Goal: Task Accomplishment & Management: Manage account settings

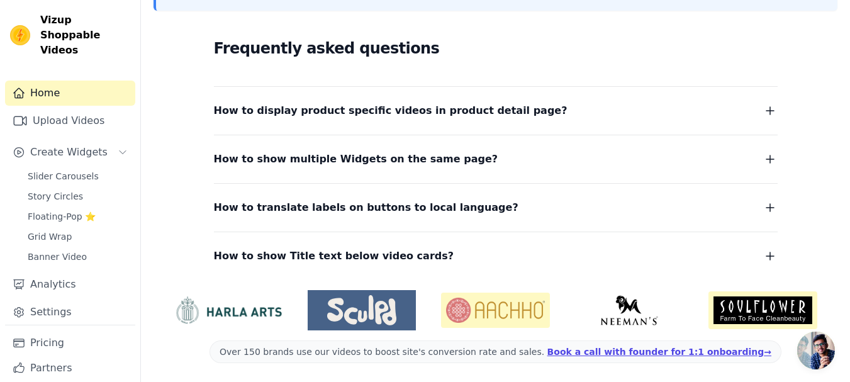
scroll to position [324, 0]
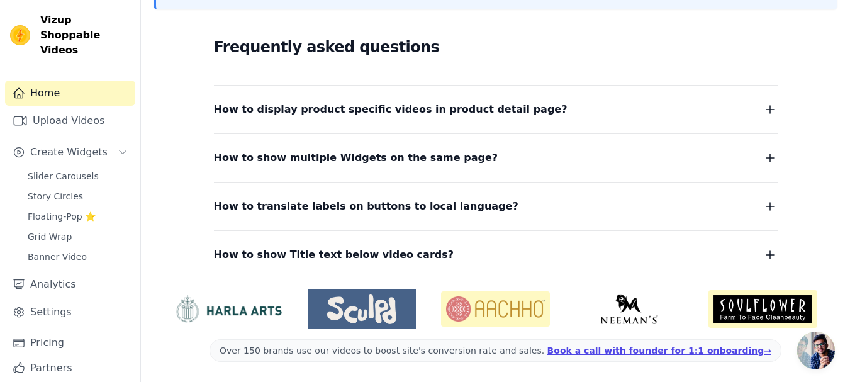
click at [771, 110] on icon "button" at bounding box center [770, 109] width 15 height 15
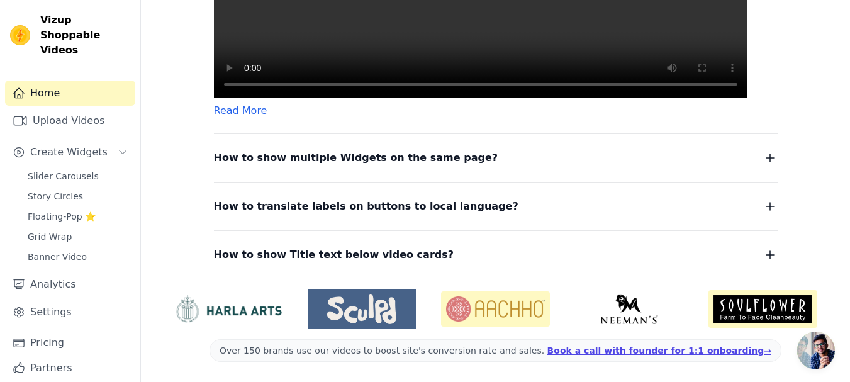
scroll to position [685, 0]
click at [80, 109] on link "Upload Videos" at bounding box center [70, 120] width 130 height 25
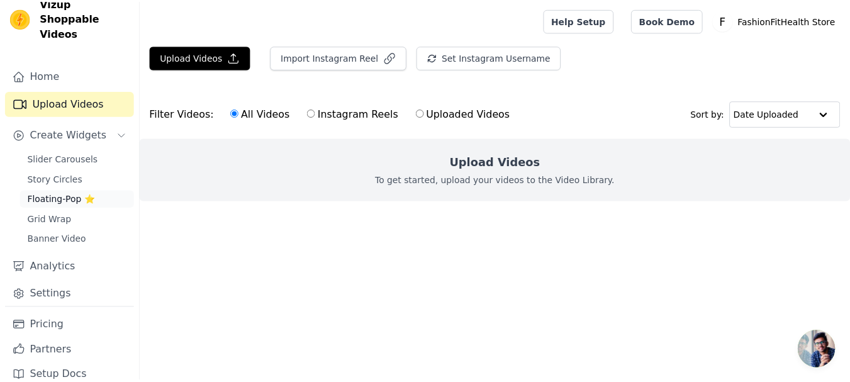
scroll to position [19, 0]
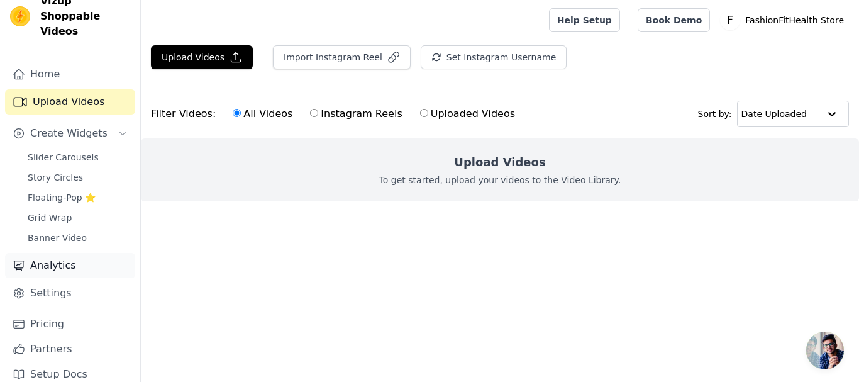
click at [76, 254] on link "Analytics" at bounding box center [70, 265] width 130 height 25
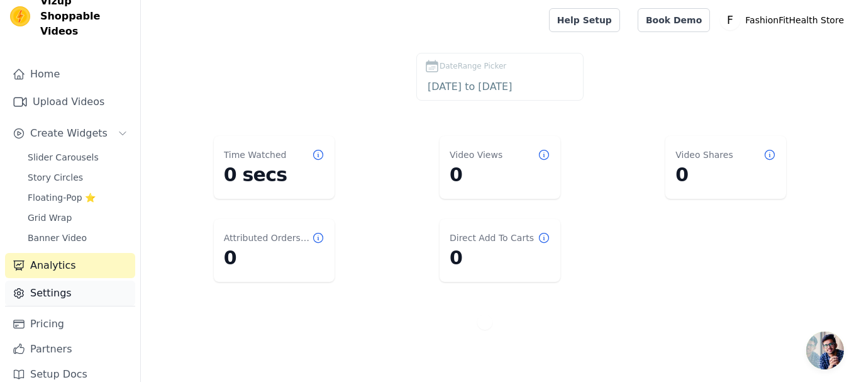
click at [78, 281] on link "Settings" at bounding box center [70, 293] width 130 height 25
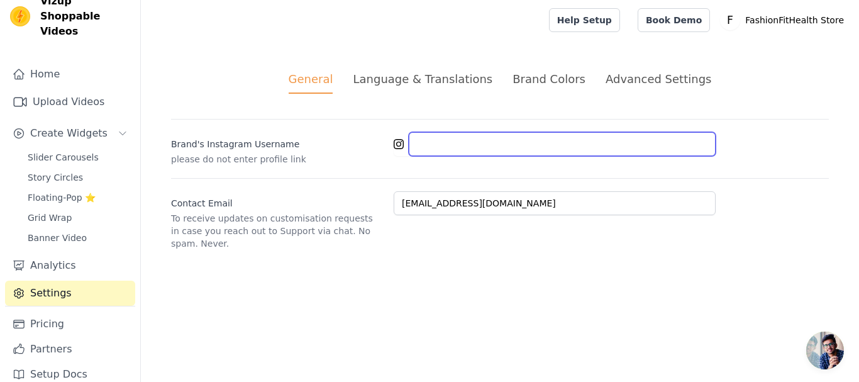
click at [469, 148] on input "Brand's Instagram Username" at bounding box center [562, 144] width 307 height 24
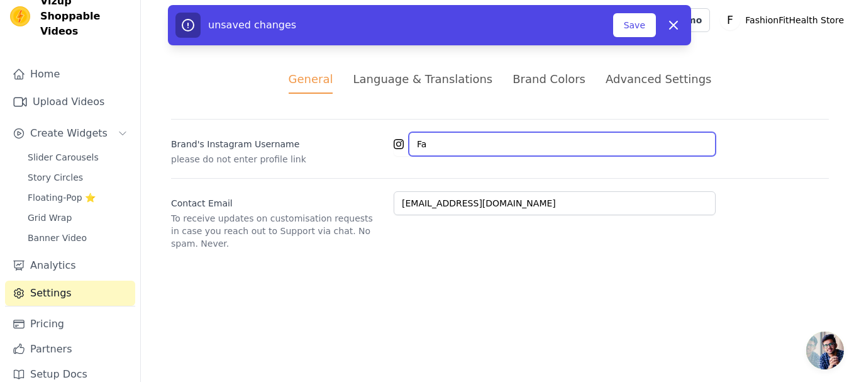
type input "F"
type input "[DOMAIN_NAME]"
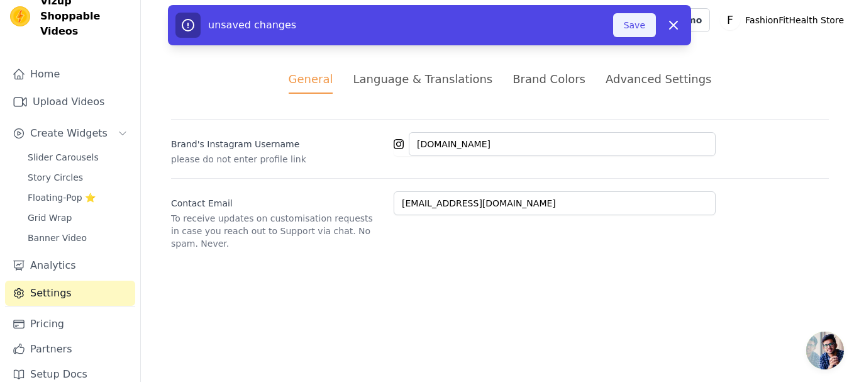
click at [639, 31] on button "Save" at bounding box center [634, 25] width 43 height 24
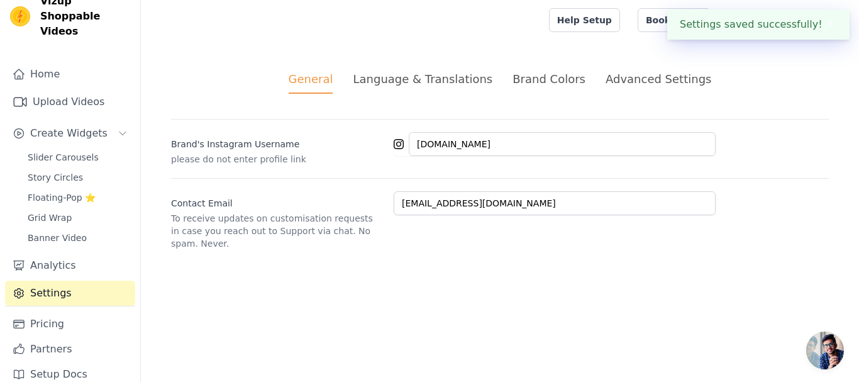
type input "[DOMAIN_NAME]"
click at [433, 84] on div "Language & Translations" at bounding box center [423, 78] width 140 height 17
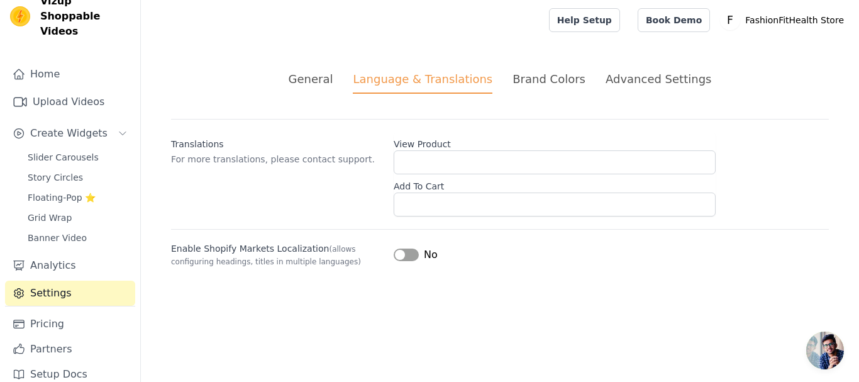
click at [541, 56] on div "General Language & Translations Brand Colors Advanced Settings unsaved changes …" at bounding box center [500, 168] width 719 height 257
click at [541, 77] on div "Brand Colors" at bounding box center [549, 78] width 73 height 17
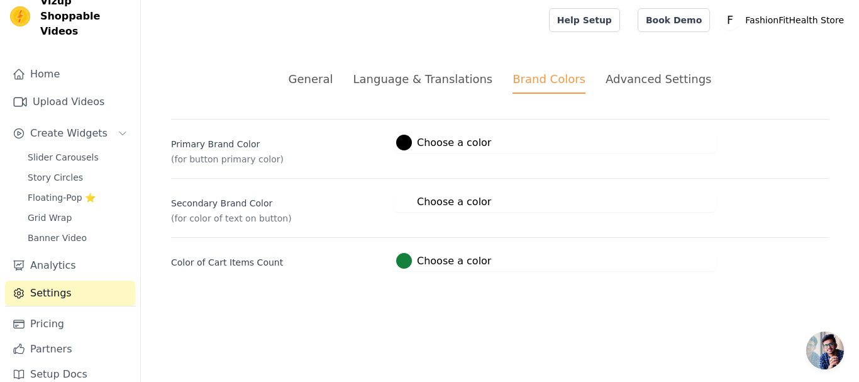
click at [659, 72] on div "Advanced Settings" at bounding box center [659, 78] width 106 height 17
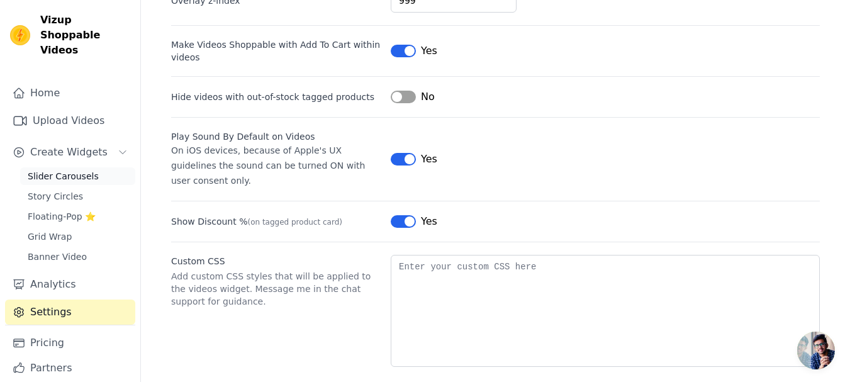
scroll to position [19, 0]
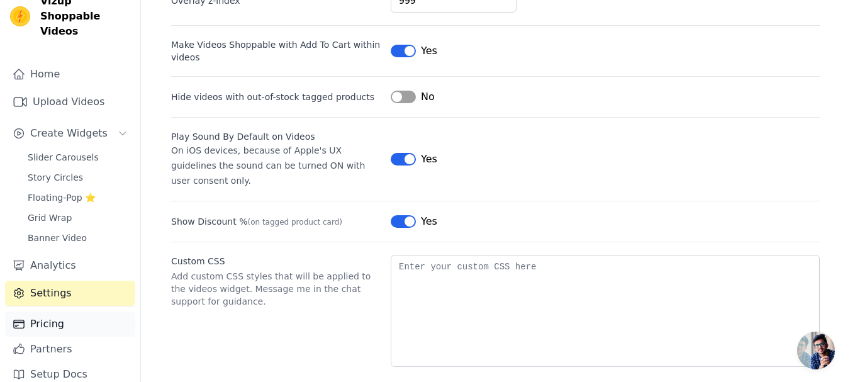
click at [51, 311] on link "Pricing" at bounding box center [70, 323] width 130 height 25
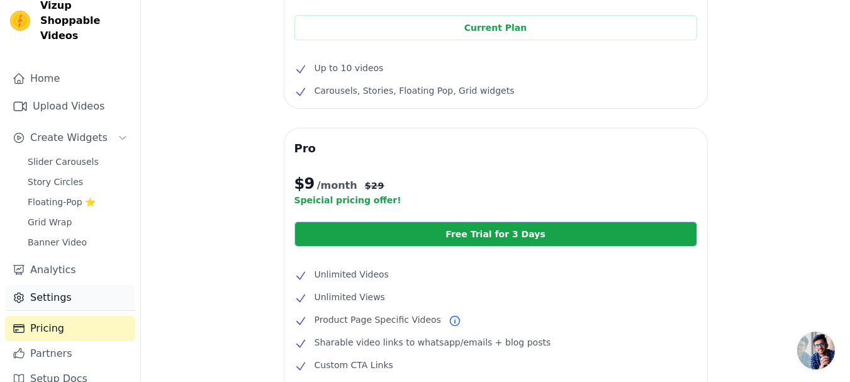
scroll to position [19, 0]
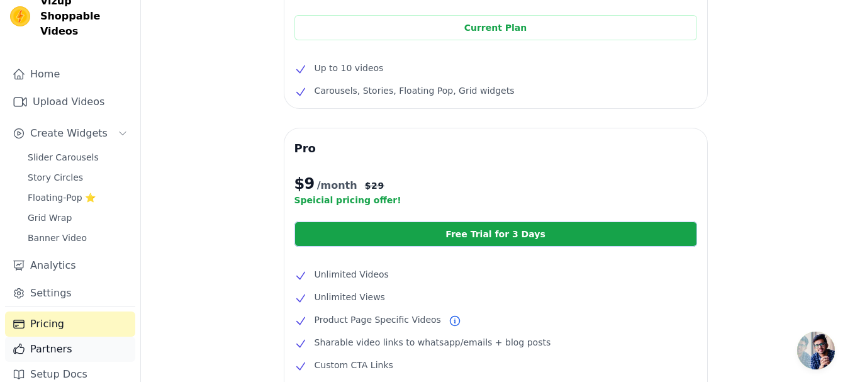
click at [80, 337] on link "Partners" at bounding box center [70, 349] width 130 height 25
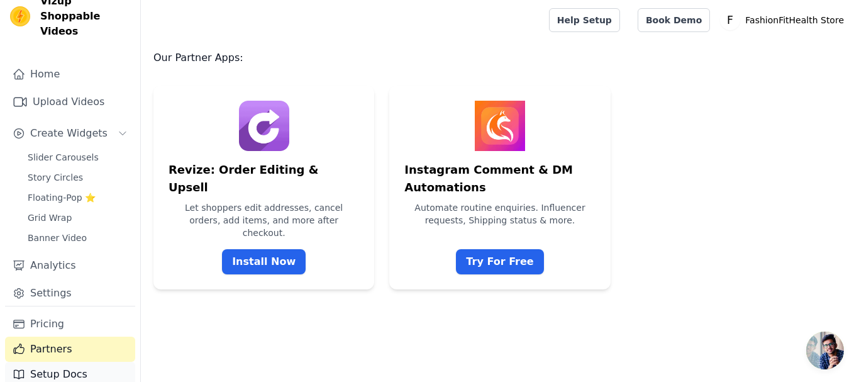
click at [92, 362] on link "Setup Docs" at bounding box center [70, 374] width 130 height 25
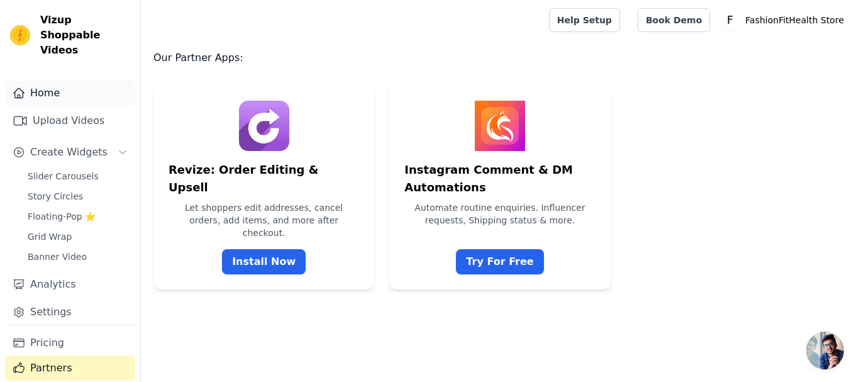
click at [69, 81] on link "Home" at bounding box center [70, 93] width 130 height 25
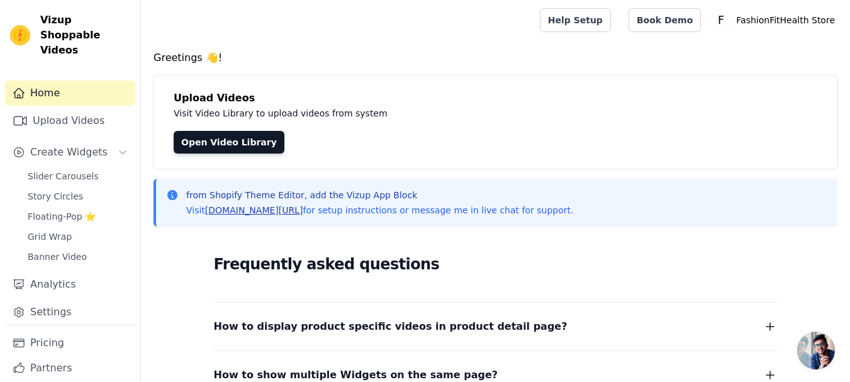
click at [267, 213] on link "[DOMAIN_NAME][URL]" at bounding box center [254, 210] width 98 height 10
